Goal: Information Seeking & Learning: Check status

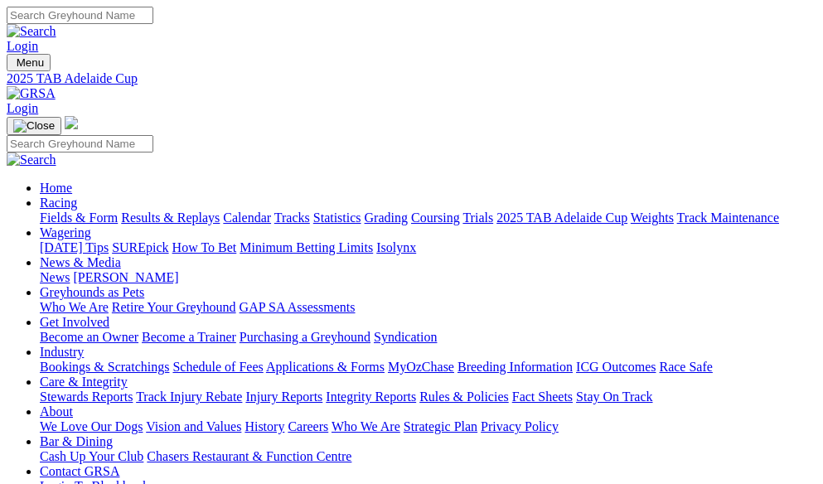
click at [187, 210] on link "Results & Replays" at bounding box center [170, 217] width 99 height 14
